Goal: Share content: Share content

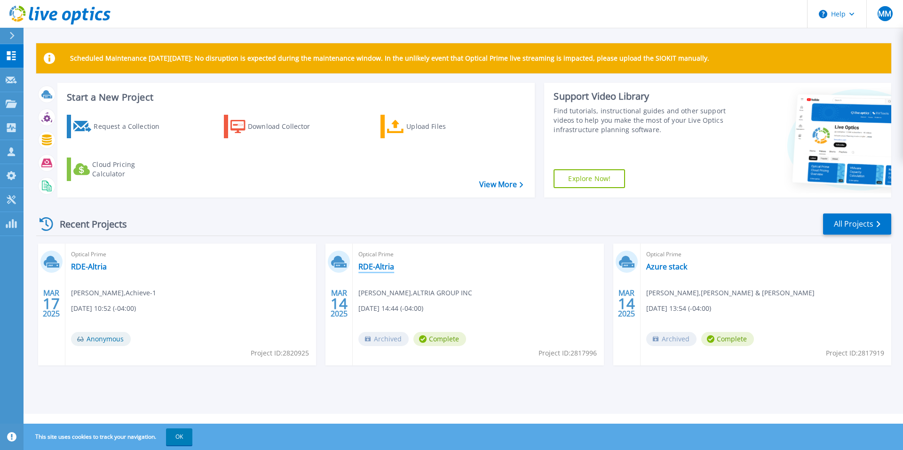
click at [385, 237] on link "RDE-Altria" at bounding box center [376, 266] width 36 height 9
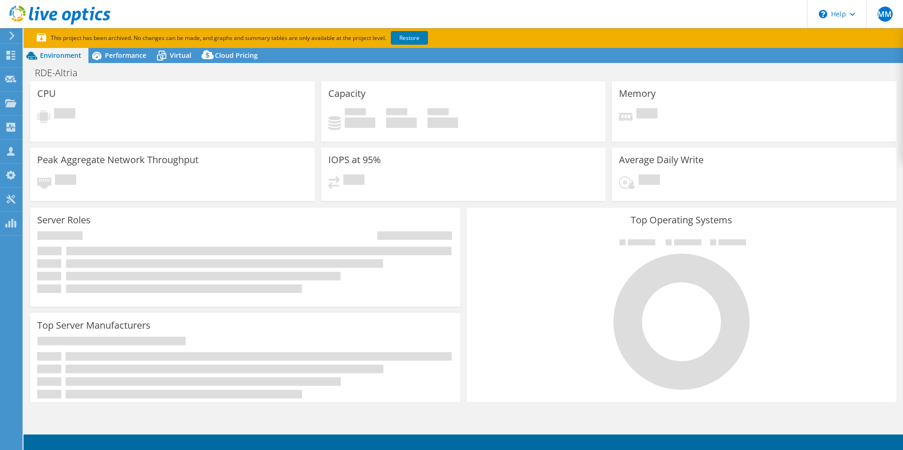
select select "USD"
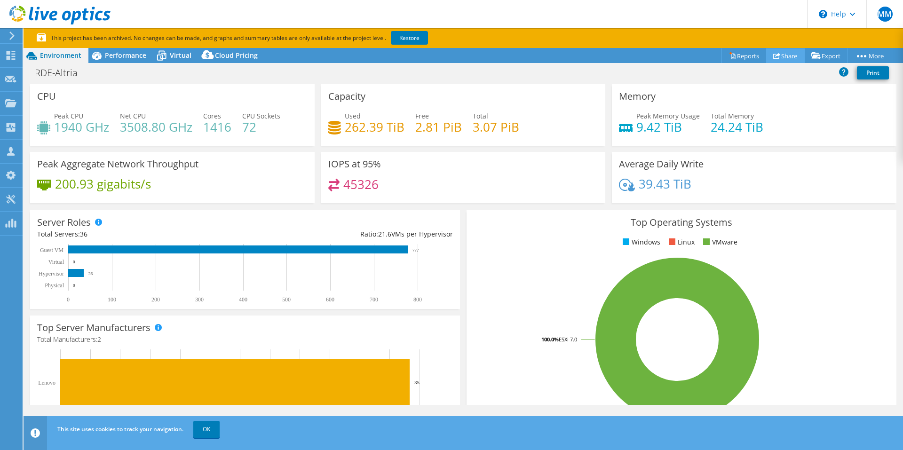
click at [783, 60] on link "Share" at bounding box center [785, 55] width 39 height 15
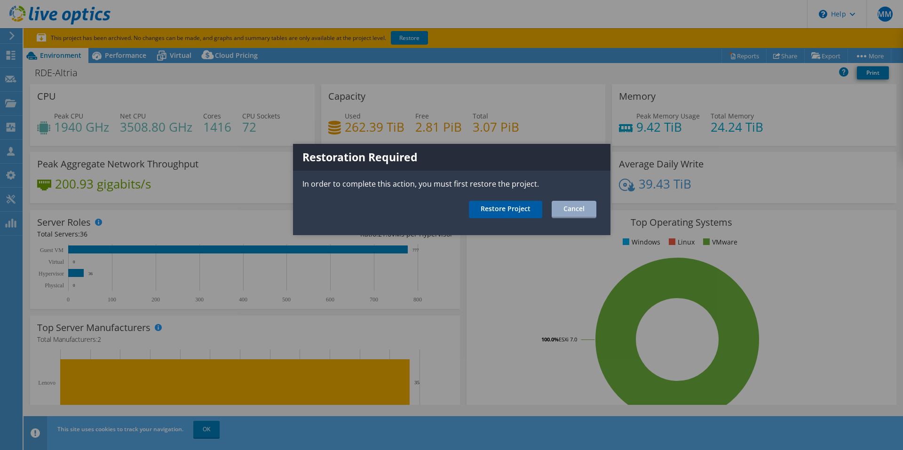
click at [510, 208] on link "Restore Project" at bounding box center [505, 209] width 73 height 17
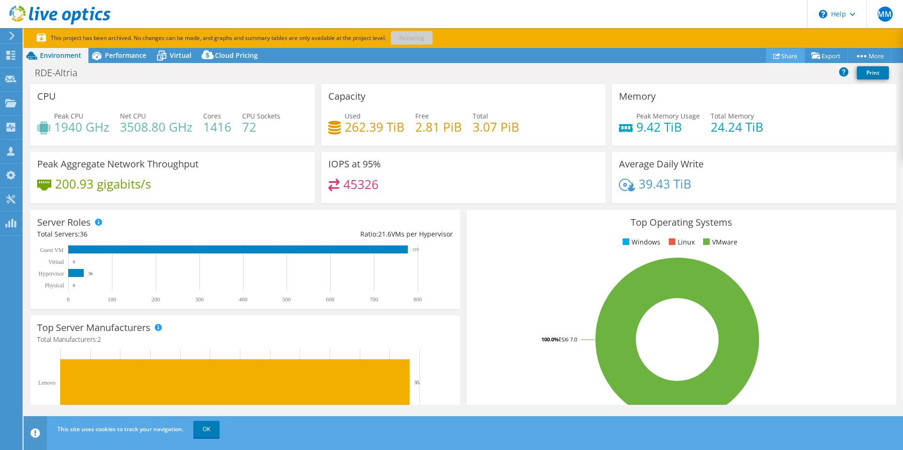
click at [787, 58] on link "Share" at bounding box center [785, 55] width 39 height 15
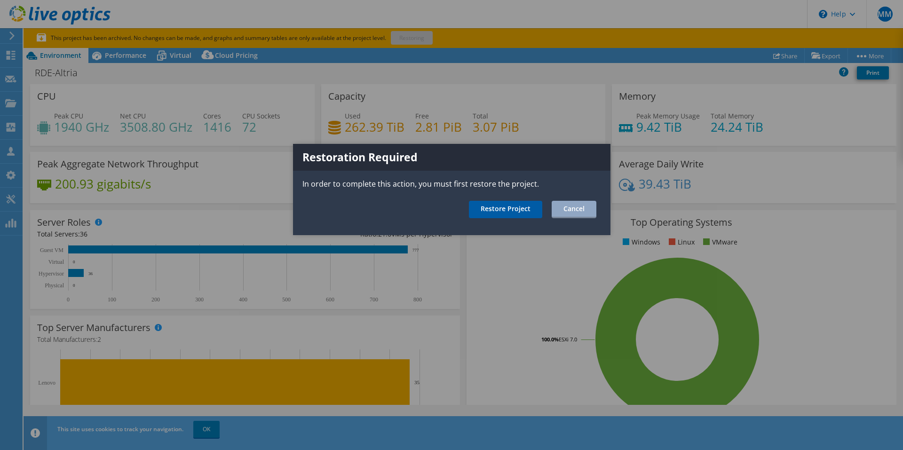
click at [490, 215] on link "Restore Project" at bounding box center [505, 209] width 73 height 17
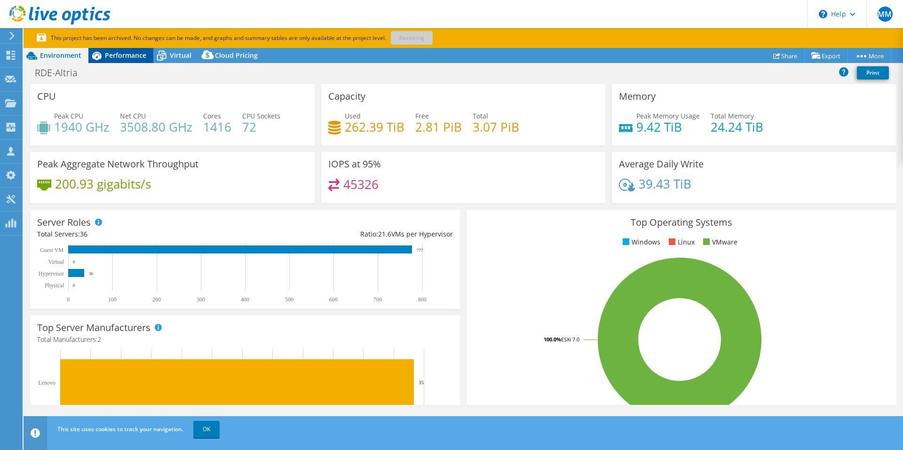
click at [115, 60] on div "Performance" at bounding box center [120, 55] width 65 height 15
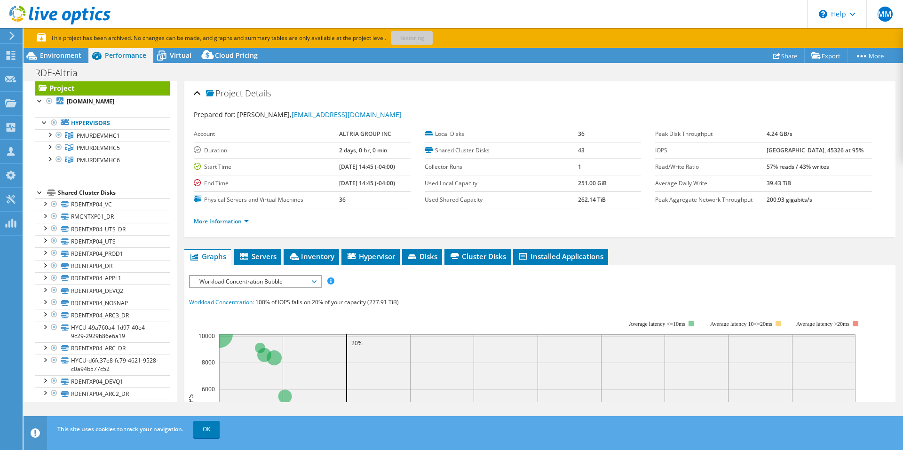
scroll to position [25, 0]
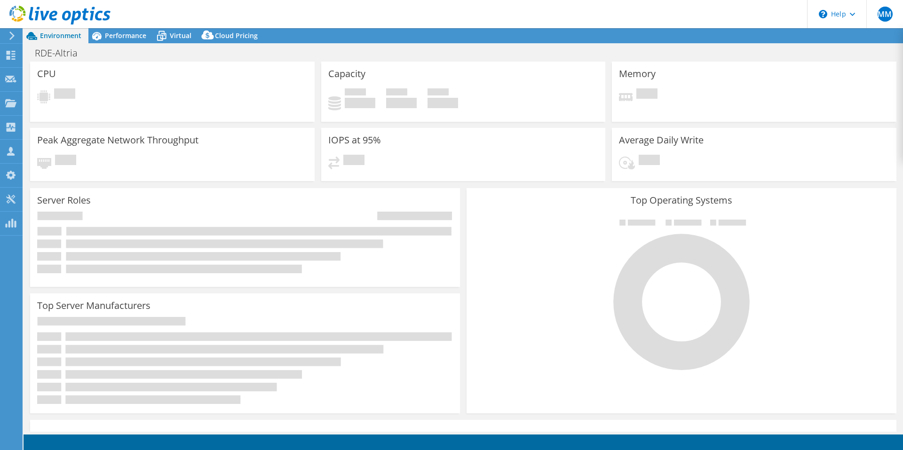
select select "USD"
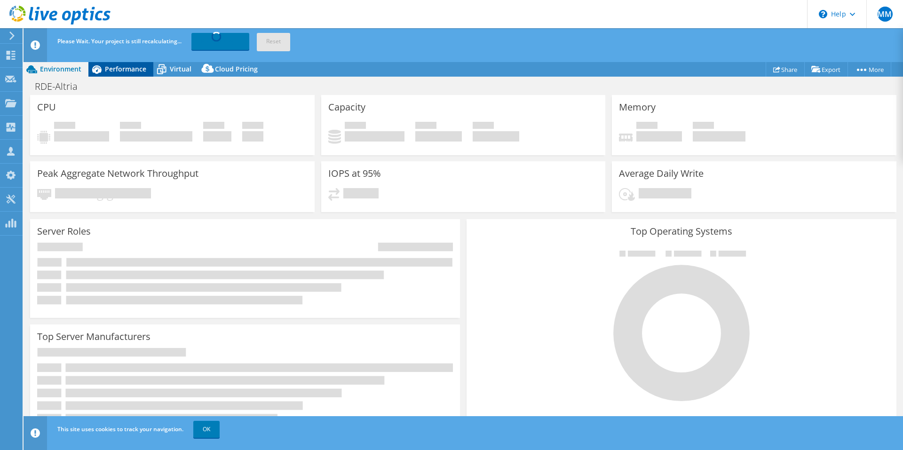
click at [130, 69] on span "Performance" at bounding box center [125, 68] width 41 height 9
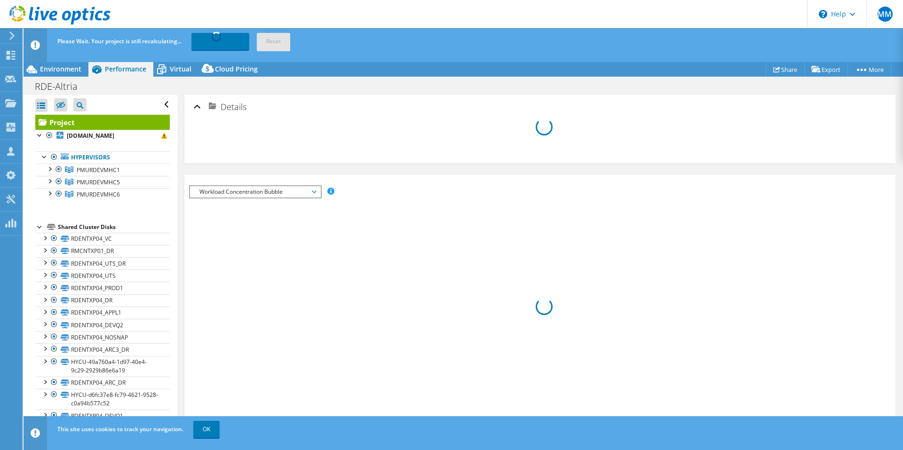
drag, startPoint x: 170, startPoint y: 214, endPoint x: 165, endPoint y: 262, distance: 48.7
click at [165, 262] on div "Open All Close All Hide Excluded Nodes Project Tree Filter" at bounding box center [100, 443] width 153 height 696
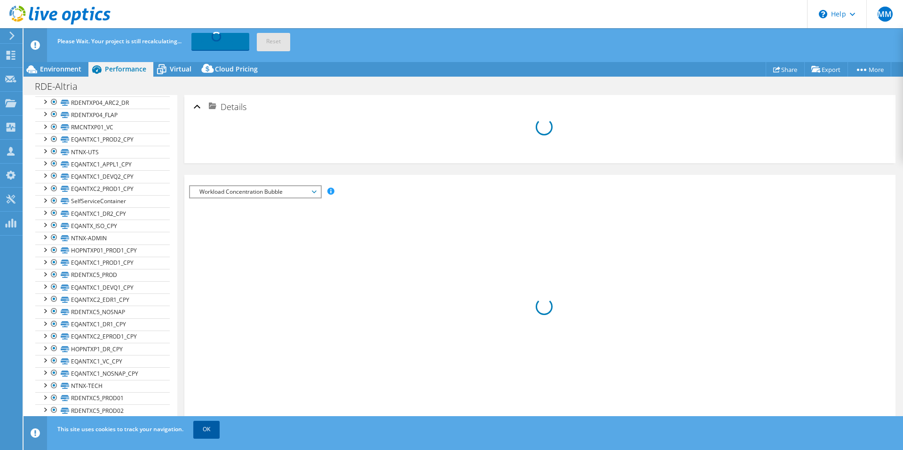
scroll to position [324, 0]
drag, startPoint x: 219, startPoint y: 433, endPoint x: 206, endPoint y: 388, distance: 46.6
click at [219, 432] on link "OK" at bounding box center [206, 429] width 26 height 17
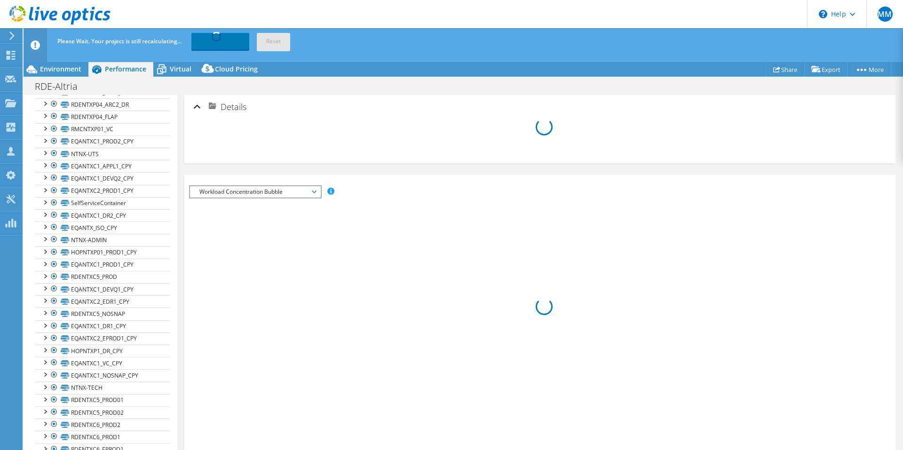
scroll to position [0, 0]
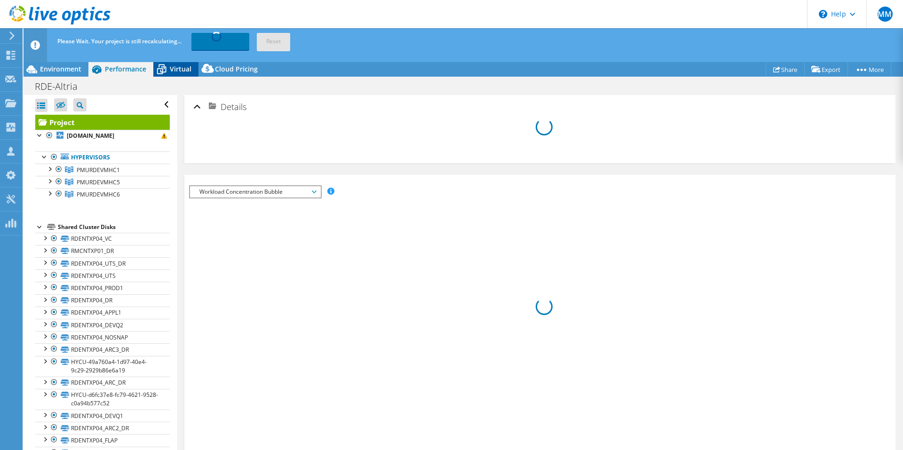
click at [182, 68] on span "Virtual" at bounding box center [181, 68] width 22 height 9
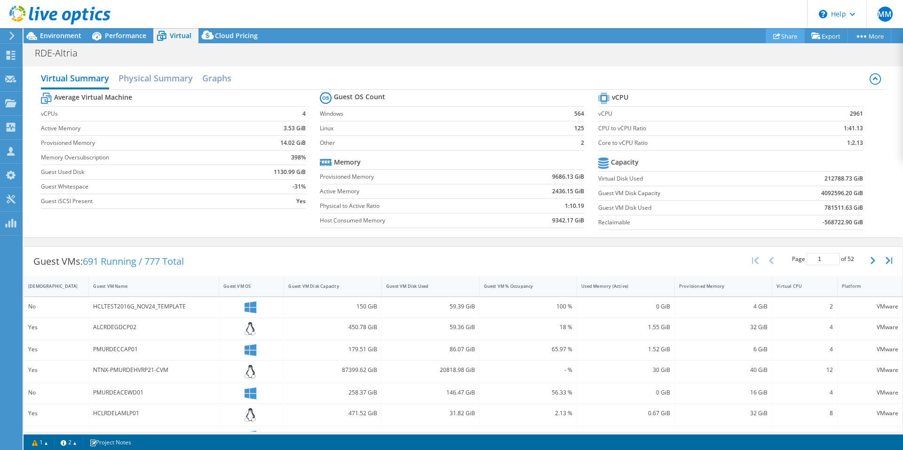
click at [780, 38] on link "Share" at bounding box center [785, 36] width 39 height 15
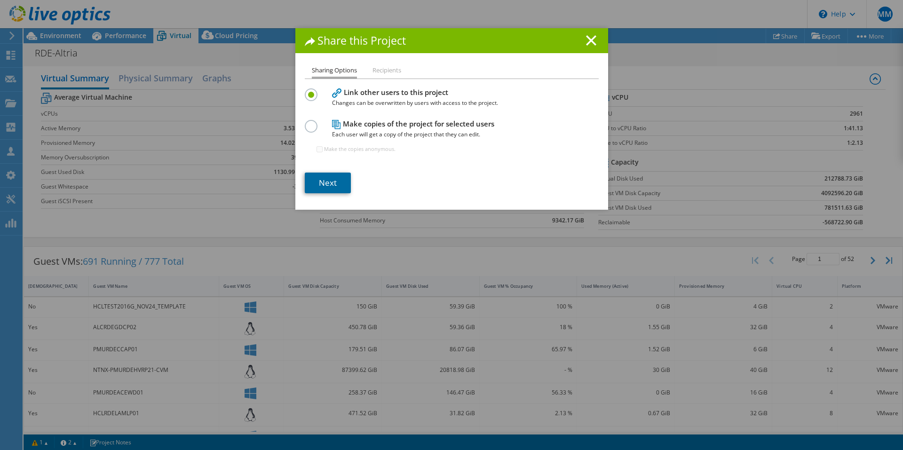
click at [332, 176] on link "Next" at bounding box center [328, 183] width 46 height 21
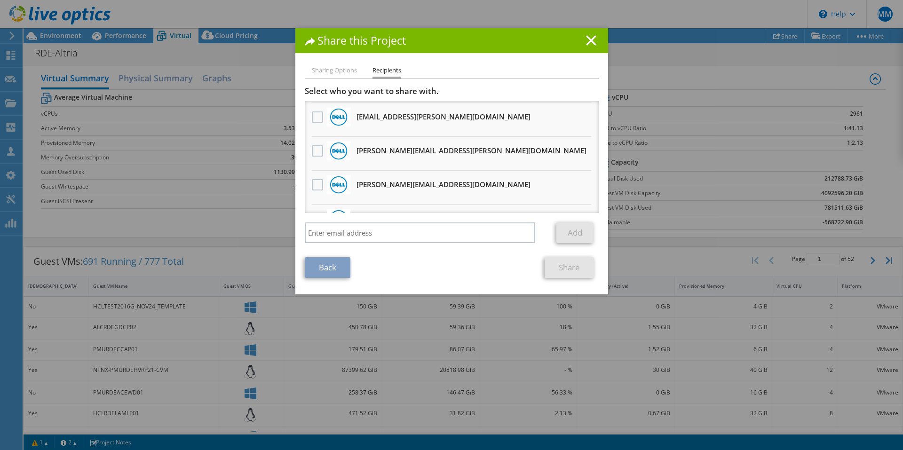
scroll to position [382, 0]
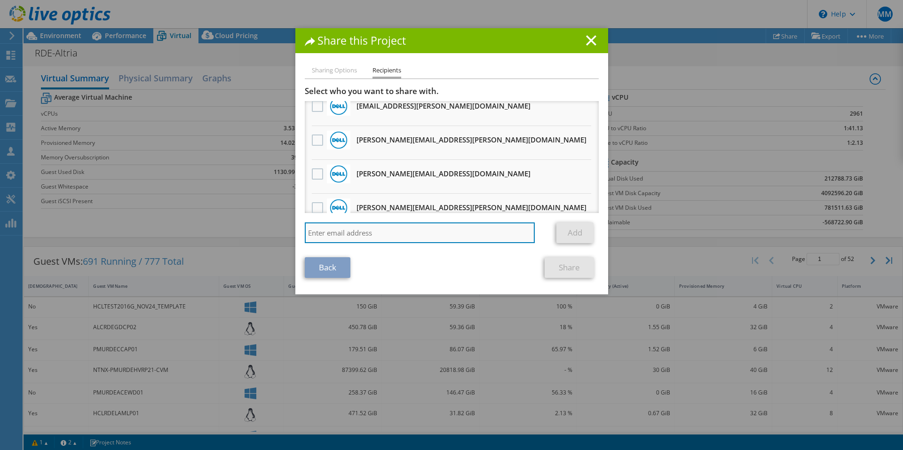
click at [441, 234] on input "search" at bounding box center [420, 233] width 231 height 21
type input "ka"
drag, startPoint x: 343, startPoint y: 232, endPoint x: 273, endPoint y: 235, distance: 70.1
click at [273, 235] on div "Share this Project Sharing Options Recipients Link other users to this project …" at bounding box center [451, 225] width 903 height 394
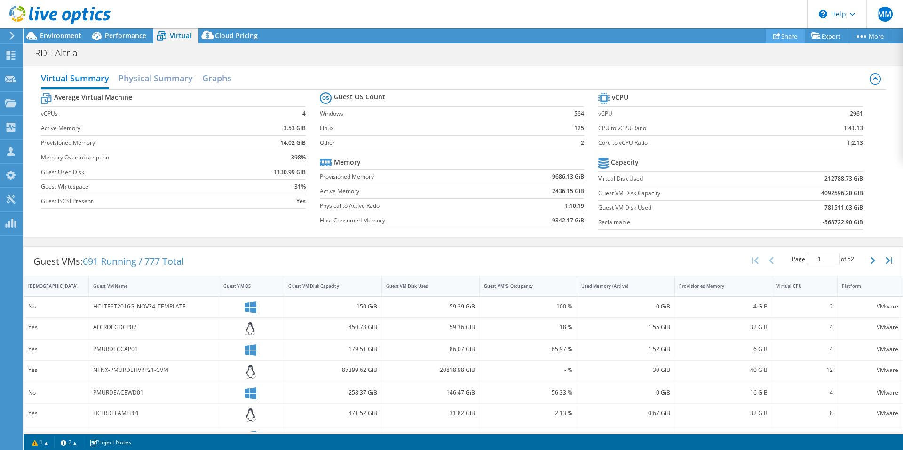
click at [787, 41] on link "Share" at bounding box center [785, 36] width 39 height 15
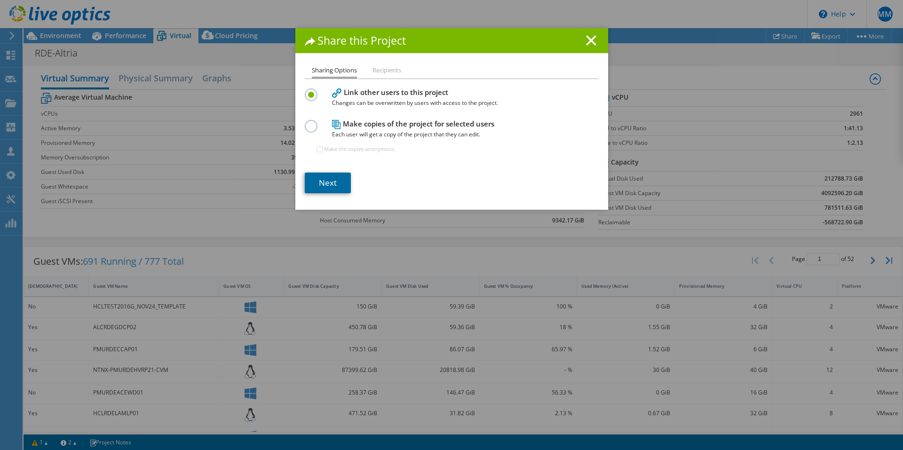
click at [324, 186] on link "Next" at bounding box center [328, 183] width 46 height 21
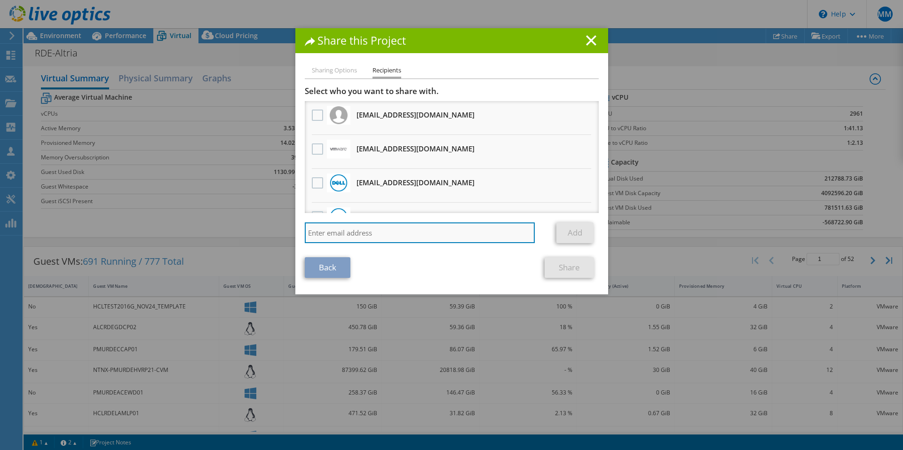
click at [330, 238] on input "search" at bounding box center [420, 233] width 231 height 21
paste input "[PERSON_NAME][EMAIL_ADDRESS][DOMAIN_NAME]"
type input "[PERSON_NAME][EMAIL_ADDRESS][DOMAIN_NAME]"
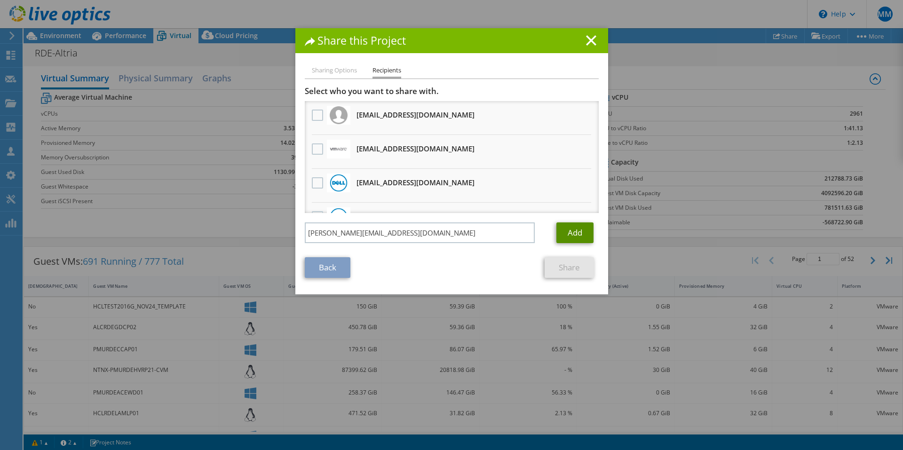
click at [579, 231] on link "Add" at bounding box center [575, 233] width 37 height 21
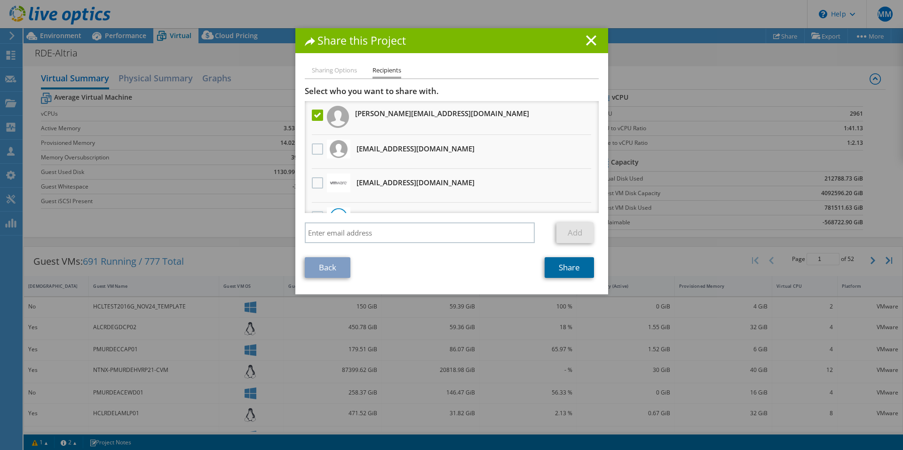
click at [559, 266] on link "Share" at bounding box center [569, 267] width 49 height 21
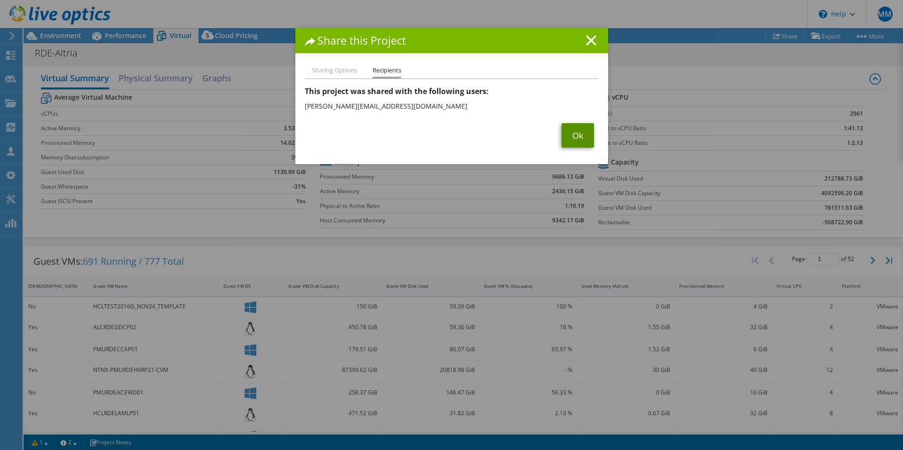
click at [567, 135] on link "Ok" at bounding box center [578, 135] width 32 height 24
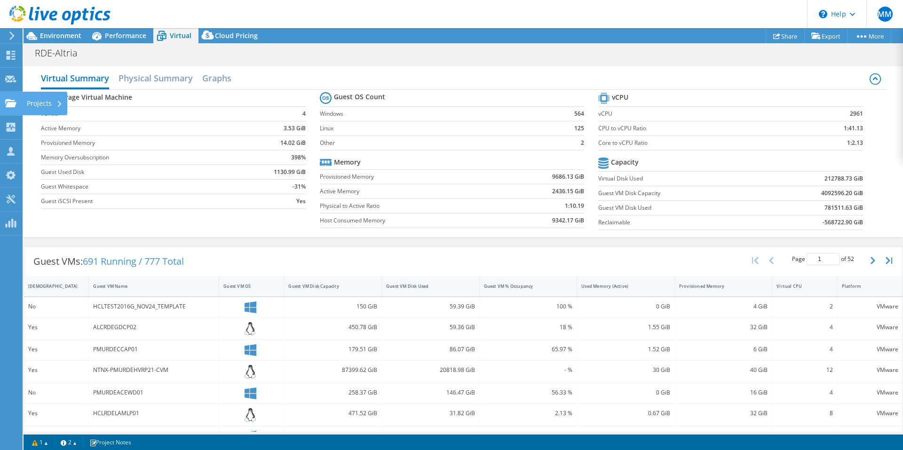
click at [12, 108] on div at bounding box center [10, 104] width 11 height 10
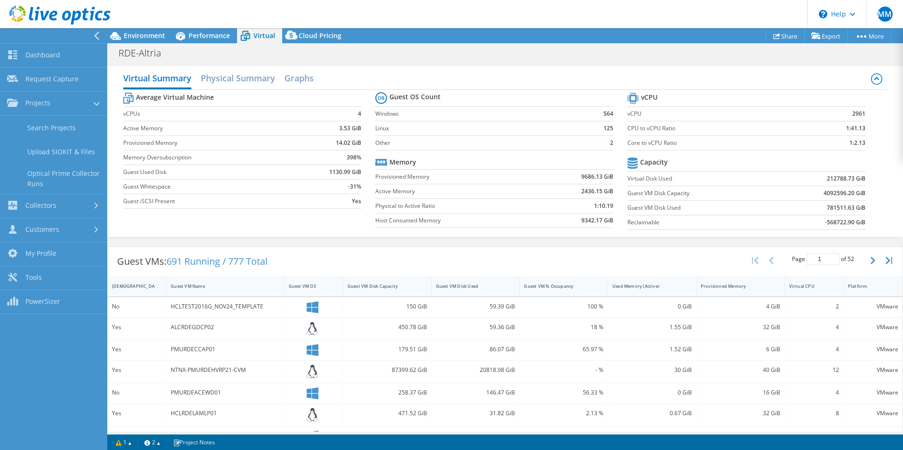
click at [185, 57] on div "RDE-Altria Print" at bounding box center [505, 52] width 796 height 17
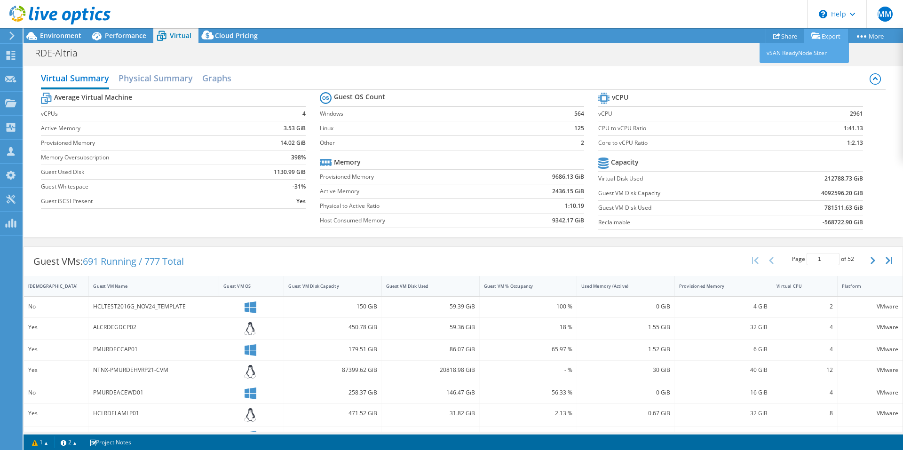
click at [830, 37] on link "Export" at bounding box center [826, 36] width 44 height 15
drag, startPoint x: 619, startPoint y: 61, endPoint x: 833, endPoint y: 29, distance: 216.8
click at [621, 58] on div "RDE-Altria Print" at bounding box center [464, 52] width 880 height 17
click at [654, 82] on div "Virtual Summary Physical Summary Graphs" at bounding box center [463, 79] width 844 height 21
click at [54, 26] on link at bounding box center [59, 23] width 101 height 8
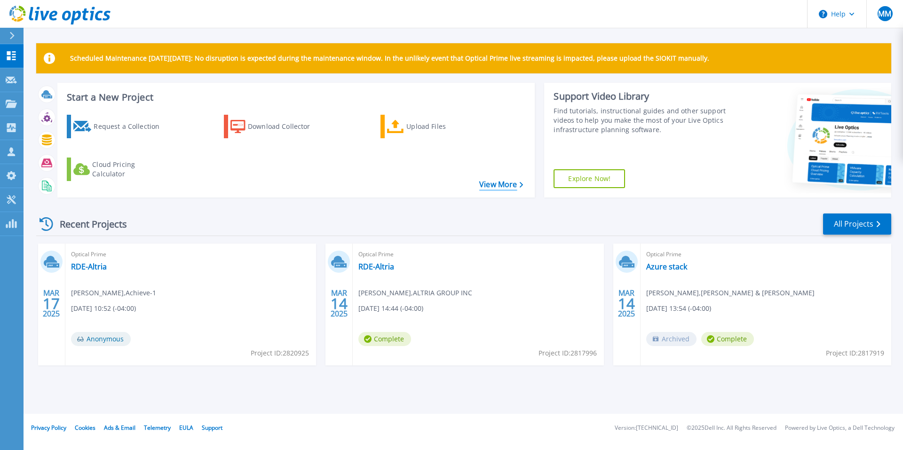
click at [484, 182] on link "View More" at bounding box center [501, 184] width 44 height 9
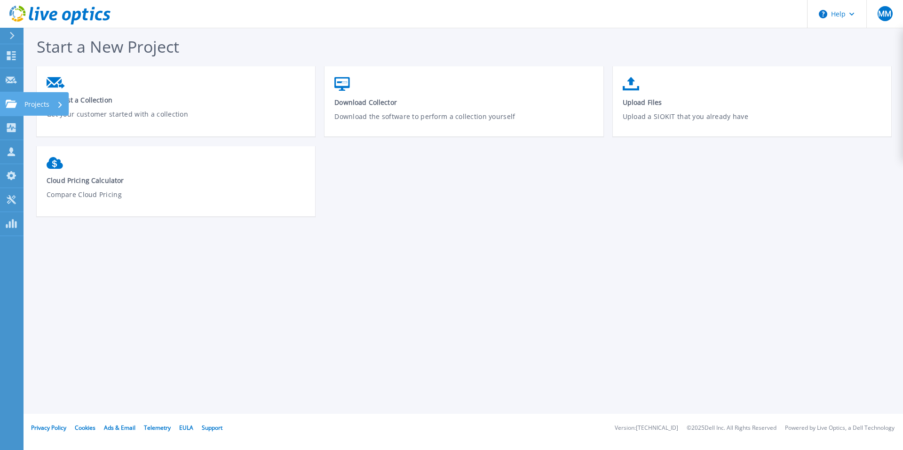
click at [2, 115] on link "Projects Projects" at bounding box center [12, 104] width 24 height 24
click at [814, 38] on div "Start a New Project Request a Collection Get your customer started with a colle…" at bounding box center [469, 131] width 864 height 191
click at [29, 52] on p "Dashboard" at bounding box center [41, 56] width 35 height 24
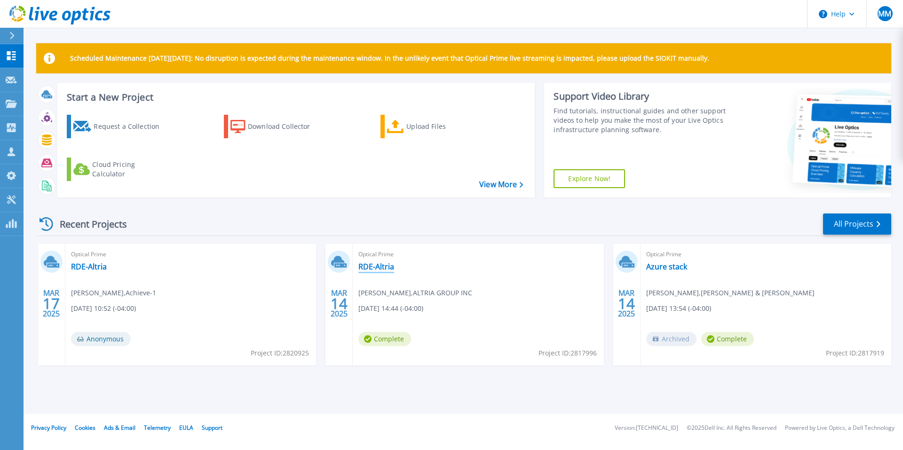
click at [371, 267] on link "RDE-Altria" at bounding box center [376, 266] width 36 height 9
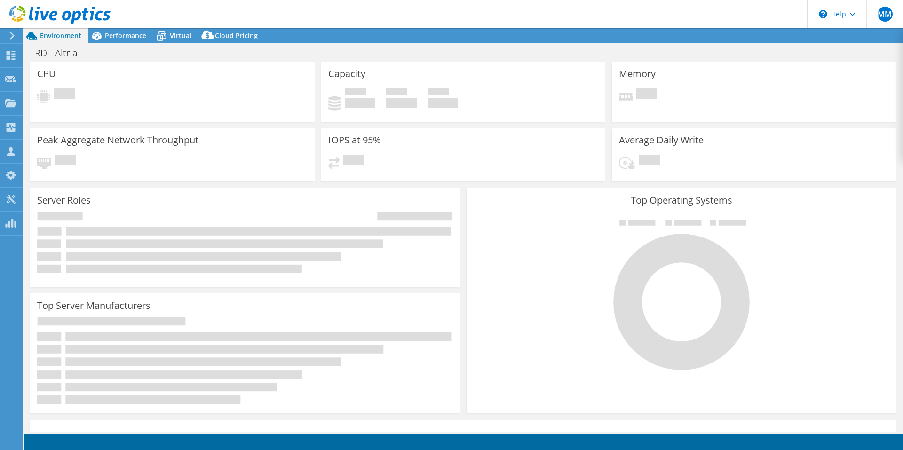
select select "USD"
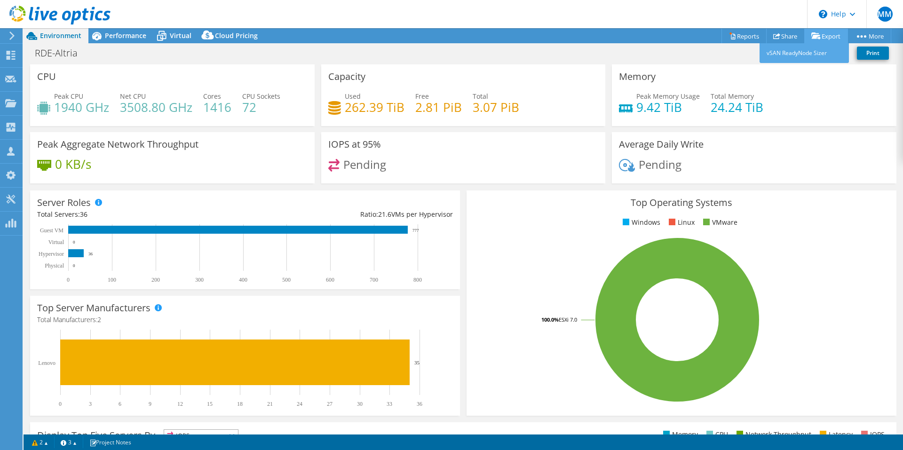
click at [825, 33] on link "Export" at bounding box center [826, 36] width 44 height 15
click at [741, 34] on link "Reports" at bounding box center [744, 36] width 45 height 15
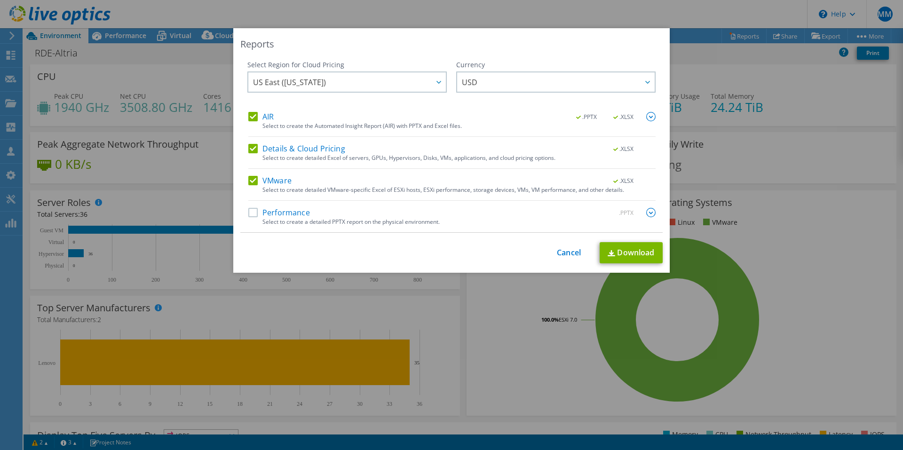
click at [252, 210] on label "Performance" at bounding box center [279, 212] width 62 height 9
click at [0, 0] on input "Performance" at bounding box center [0, 0] width 0 height 0
click at [615, 245] on link "Download" at bounding box center [631, 252] width 63 height 21
click at [564, 245] on div "This process may take a while, please wait... Cancel Download" at bounding box center [451, 252] width 422 height 21
click at [551, 256] on div "This process may take a while, please wait... Cancel Download" at bounding box center [451, 252] width 422 height 21
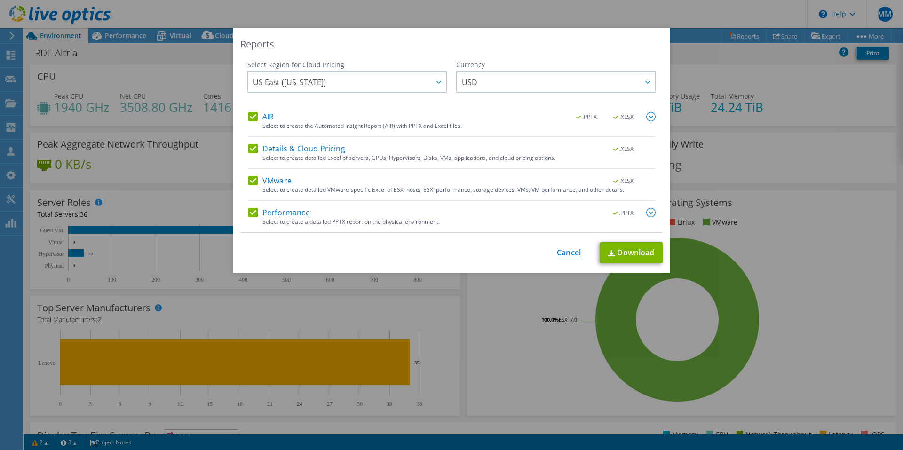
click at [563, 255] on link "Cancel" at bounding box center [569, 252] width 24 height 9
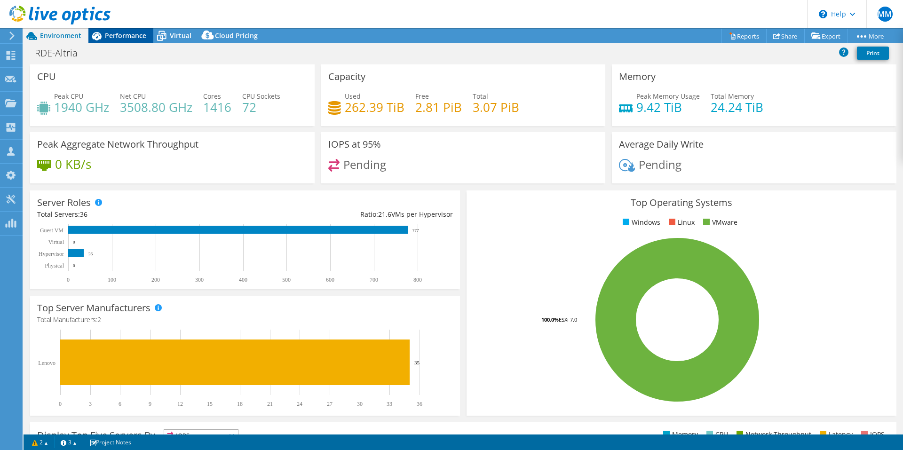
click at [111, 33] on span "Performance" at bounding box center [125, 35] width 41 height 9
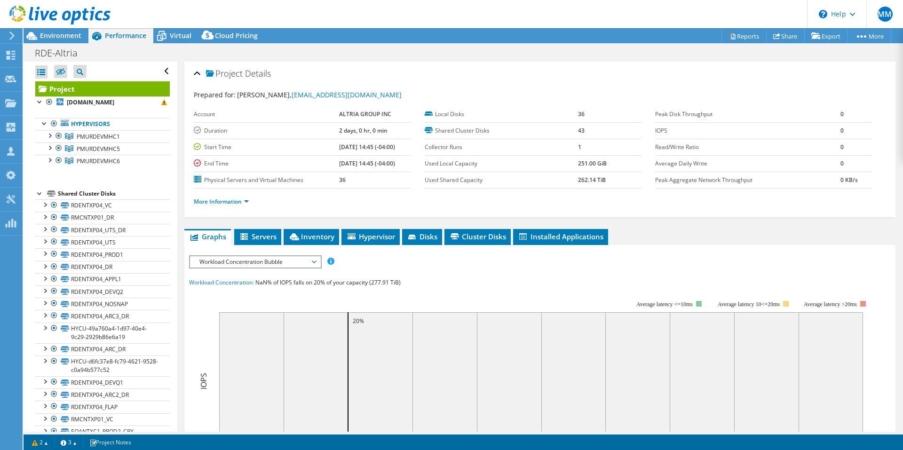
click at [274, 259] on span "Workload Concentration Bubble" at bounding box center [255, 261] width 121 height 11
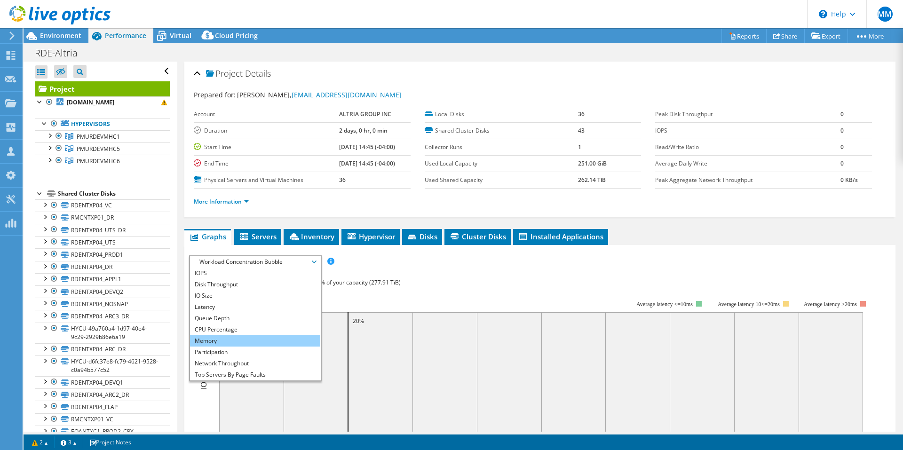
click at [276, 338] on li "Memory" at bounding box center [255, 340] width 130 height 11
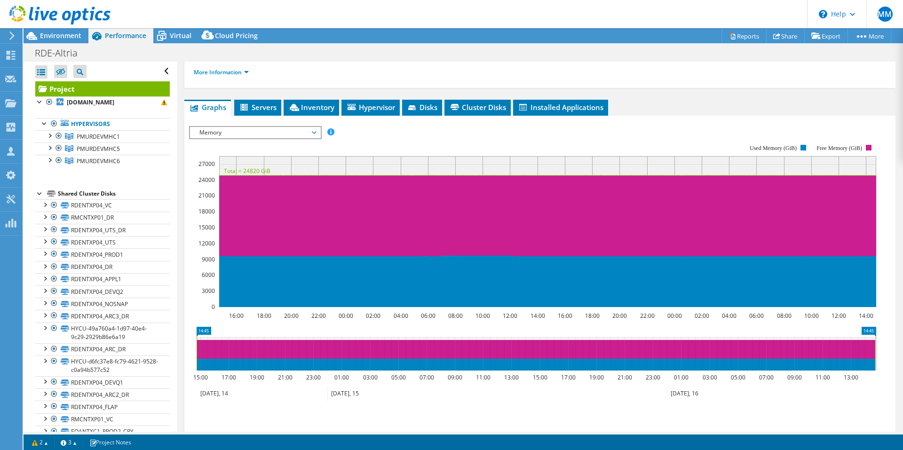
scroll to position [210, 0]
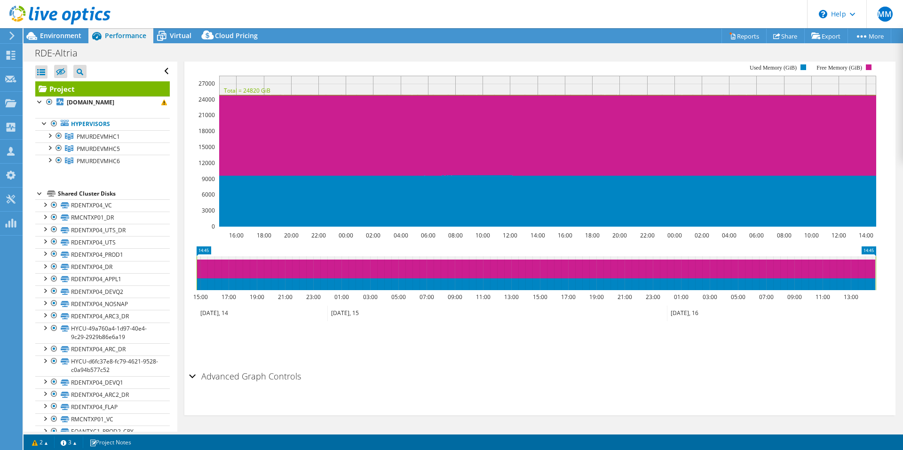
click at [271, 378] on h2 "Advanced Graph Controls" at bounding box center [245, 376] width 112 height 19
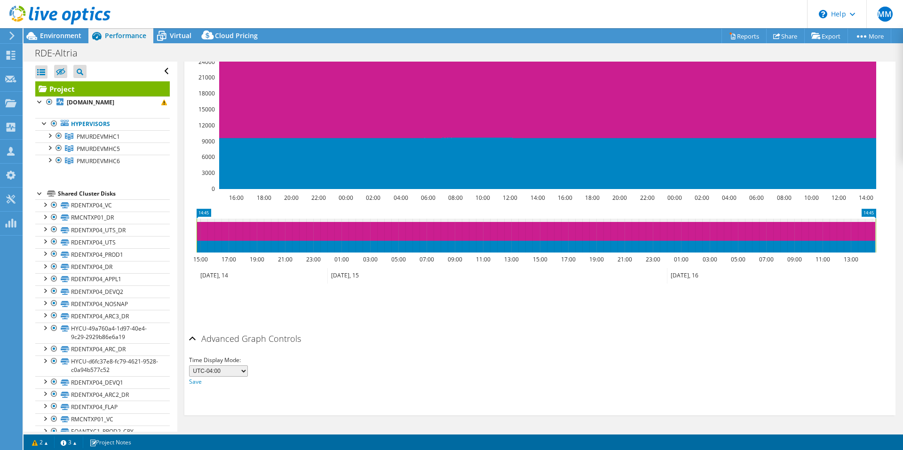
scroll to position [0, 0]
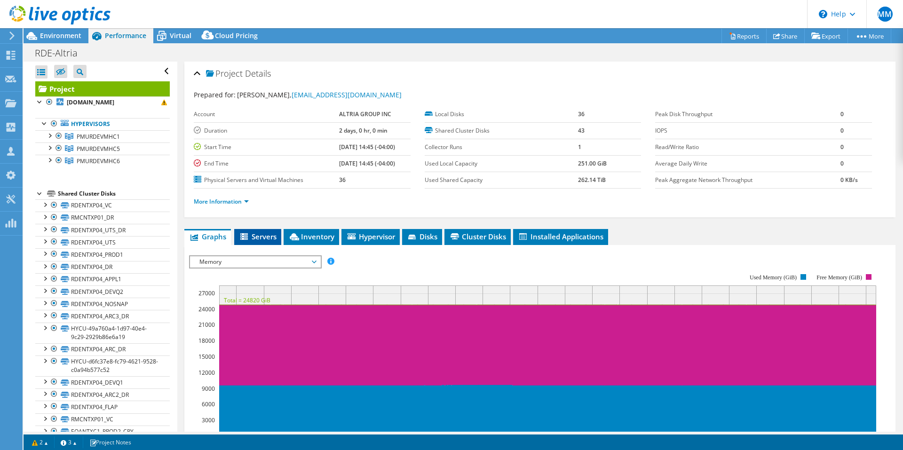
click at [257, 232] on span "Servers" at bounding box center [258, 236] width 38 height 9
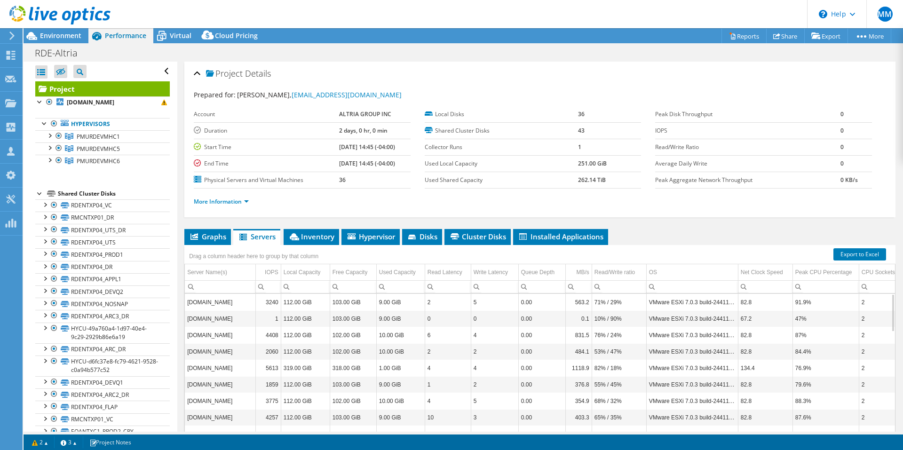
scroll to position [49, 0]
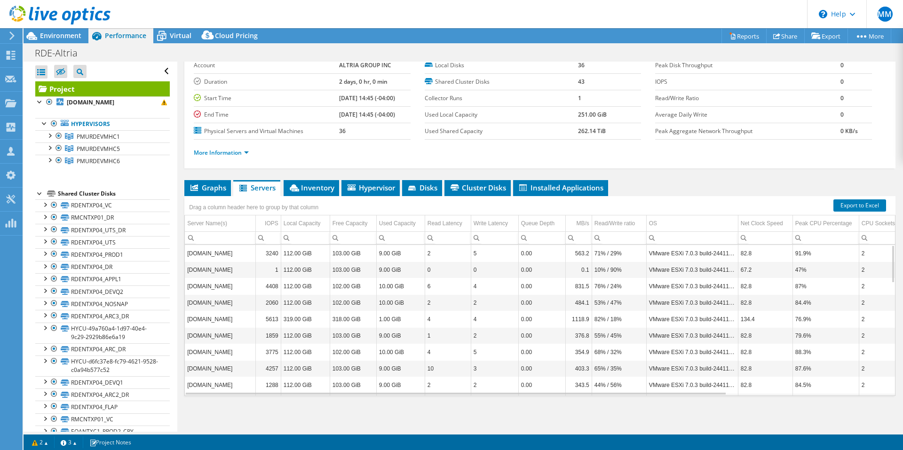
drag, startPoint x: 675, startPoint y: 396, endPoint x: 691, endPoint y: 396, distance: 16.5
click at [691, 396] on div "pmurdehvrp21.pmusa.net 3240 112.00 GiB 103.00 GiB 9.00 GiB 2 5 0.00 563.2 71% /…" at bounding box center [539, 320] width 711 height 151
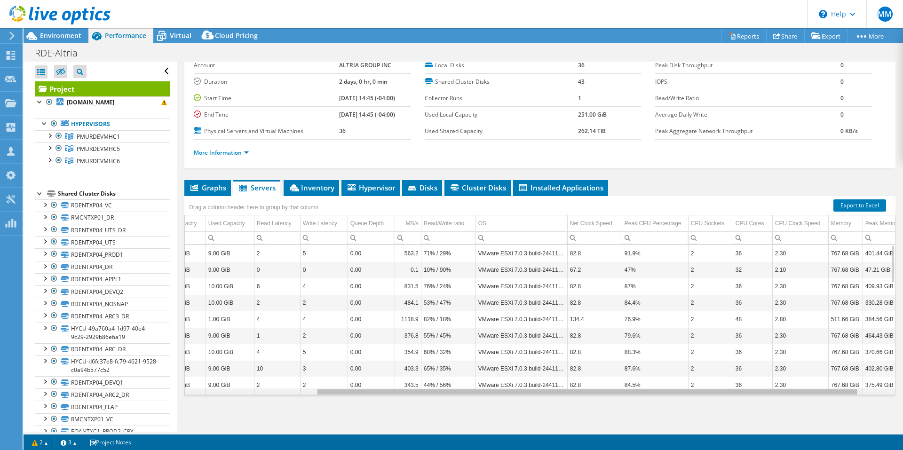
scroll to position [0, 184]
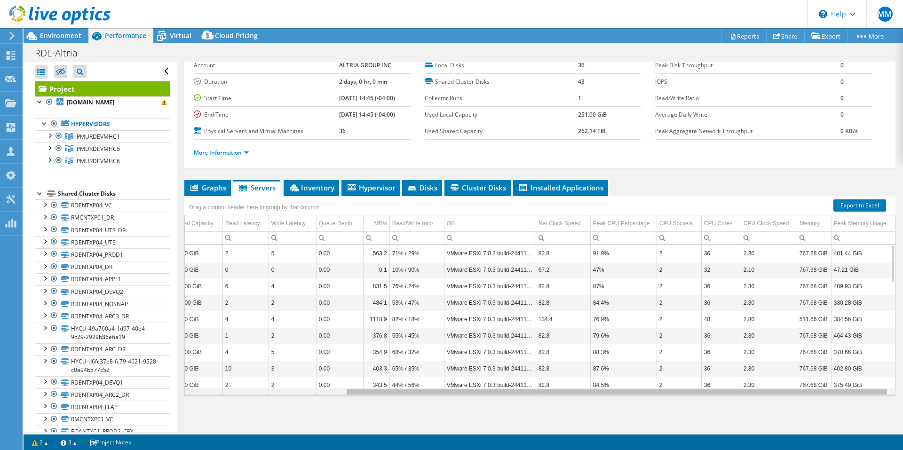
drag, startPoint x: 690, startPoint y: 394, endPoint x: 880, endPoint y: 390, distance: 190.1
click at [880, 390] on body "MM Channel Partner Michael Molle michael.molle@achieve-1.com Achieve-1 My Profi…" at bounding box center [451, 225] width 903 height 450
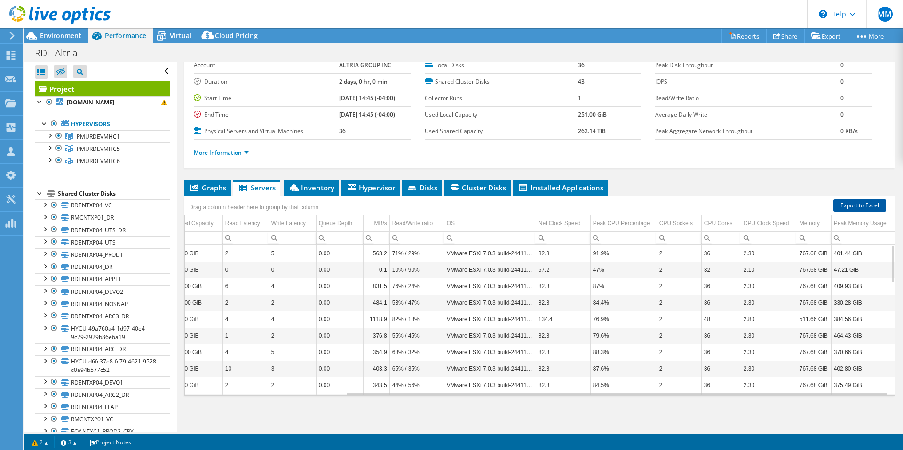
click at [868, 205] on link "Export to Excel" at bounding box center [860, 205] width 53 height 12
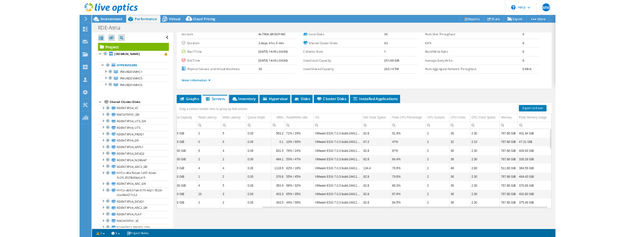
scroll to position [0, 0]
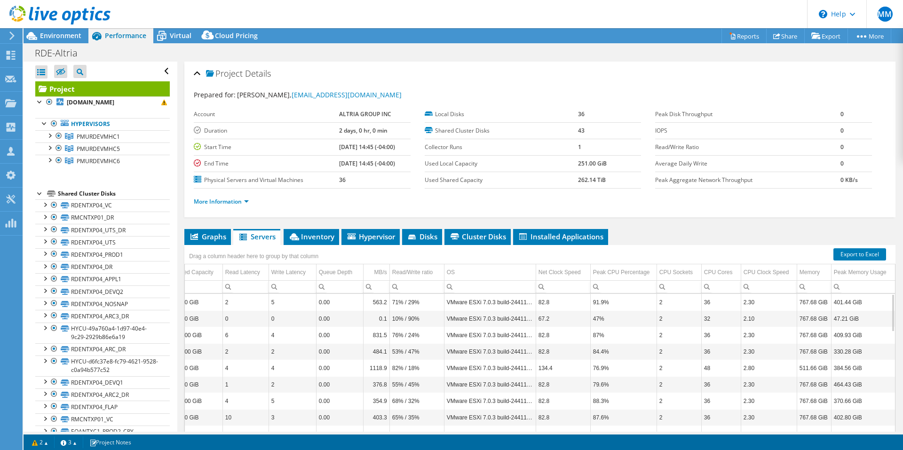
click at [218, 195] on ul "More Information" at bounding box center [540, 200] width 692 height 13
click at [217, 197] on li "More Information" at bounding box center [224, 202] width 61 height 10
click at [218, 201] on link "More Information" at bounding box center [221, 202] width 55 height 8
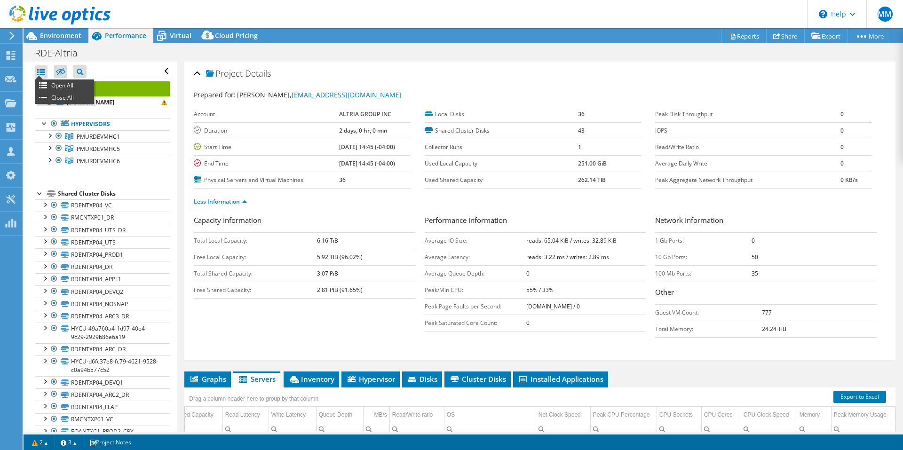
click at [40, 72] on div at bounding box center [41, 71] width 12 height 13
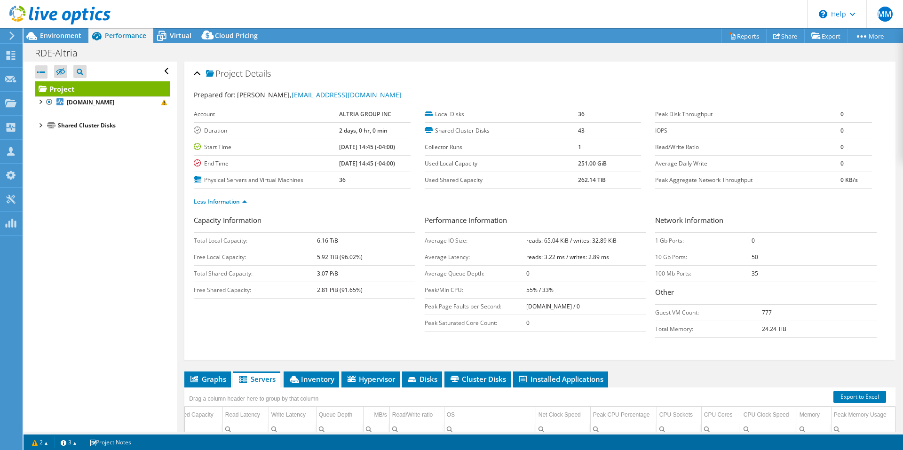
click at [40, 72] on div at bounding box center [41, 71] width 12 height 13
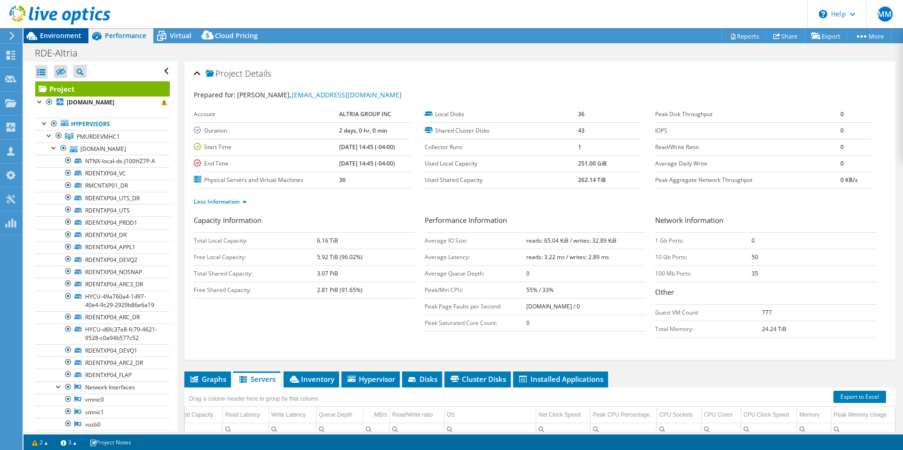
click at [64, 40] on span "Environment" at bounding box center [60, 35] width 41 height 9
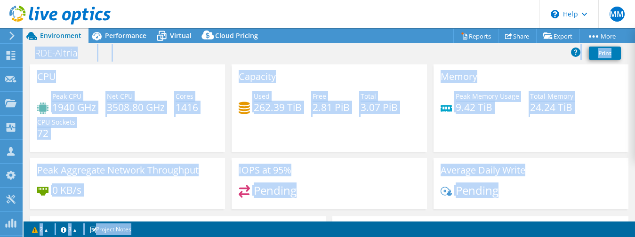
drag, startPoint x: 292, startPoint y: 32, endPoint x: -28, endPoint y: -67, distance: 334.5
click at [0, 0] on html "MM Channel Partner Michael Molle michael.molle@achieve-1.com Achieve-1 My Profi…" at bounding box center [317, 118] width 635 height 237
